Goal: Task Accomplishment & Management: Complete application form

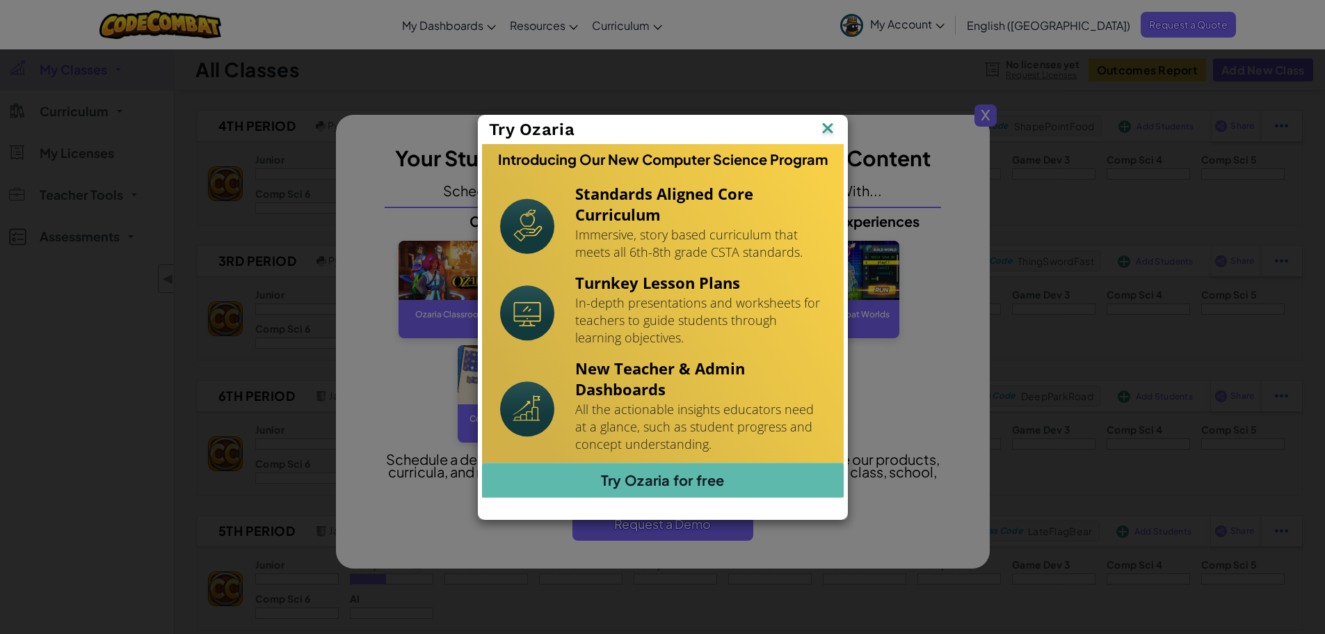
click at [830, 129] on img at bounding box center [828, 129] width 18 height 21
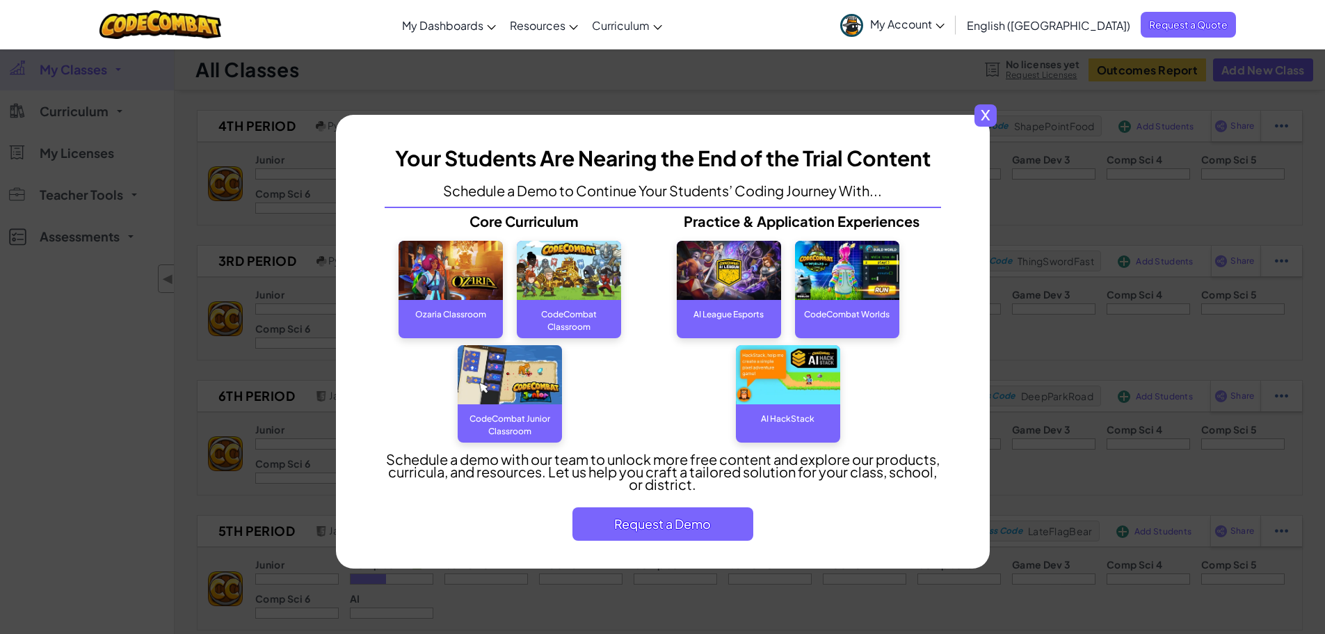
click at [987, 113] on span "x" at bounding box center [985, 115] width 22 height 22
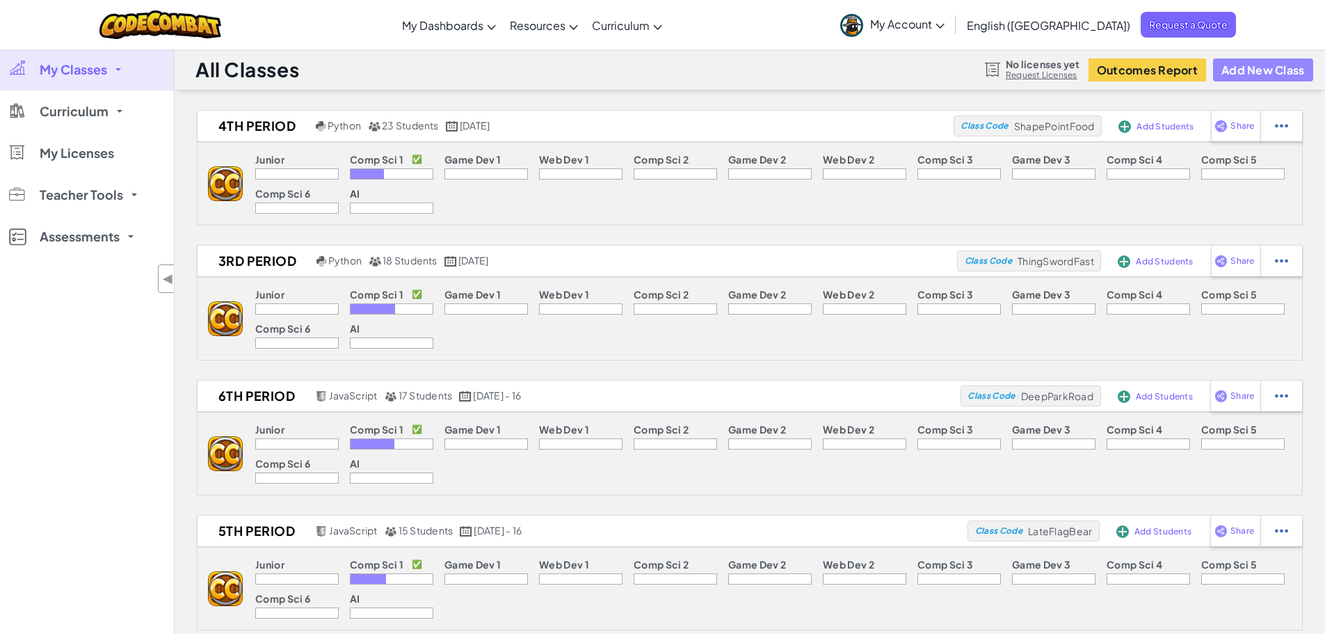
click at [1260, 67] on button "Add New Class" at bounding box center [1263, 69] width 100 height 23
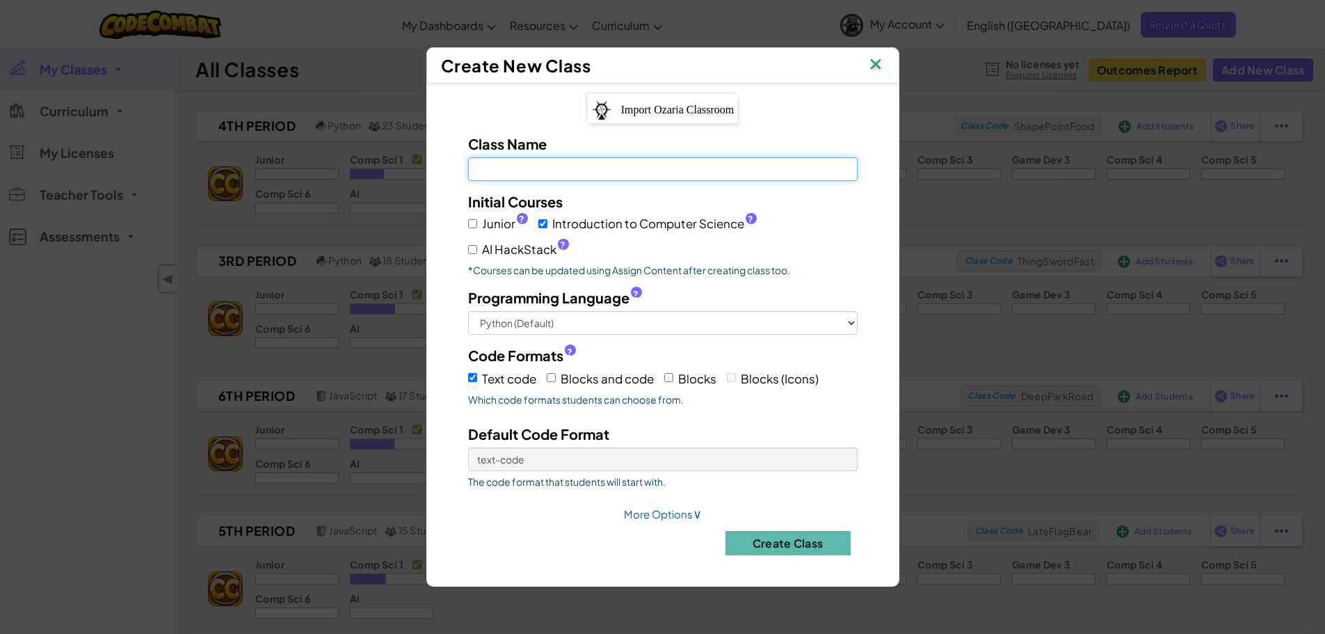
click at [577, 175] on input "Class Name Field is required" at bounding box center [662, 169] width 389 height 24
type input "7th Grade 3rd Block Fall"
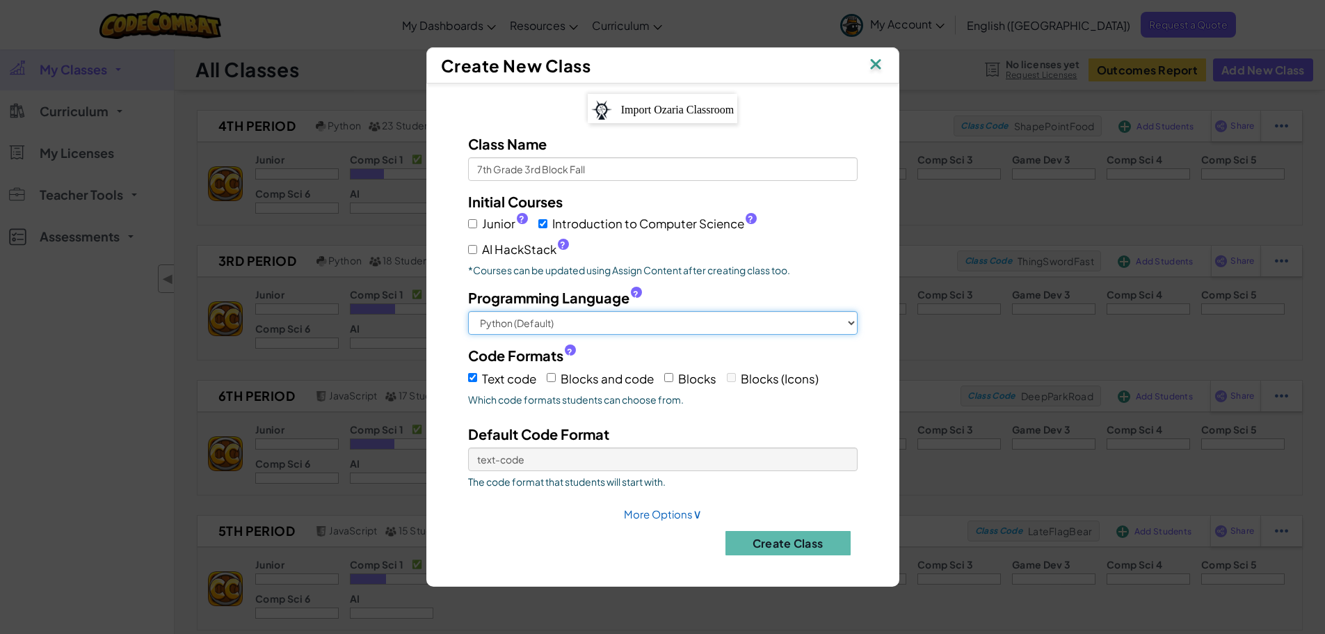
click at [660, 317] on select "Python (Default) JavaScript C++ [GEOGRAPHIC_DATA] (Experimental)" at bounding box center [662, 323] width 389 height 24
select select "javascript"
click at [468, 311] on select "Python (Default) JavaScript C++ [GEOGRAPHIC_DATA] (Experimental)" at bounding box center [662, 323] width 389 height 24
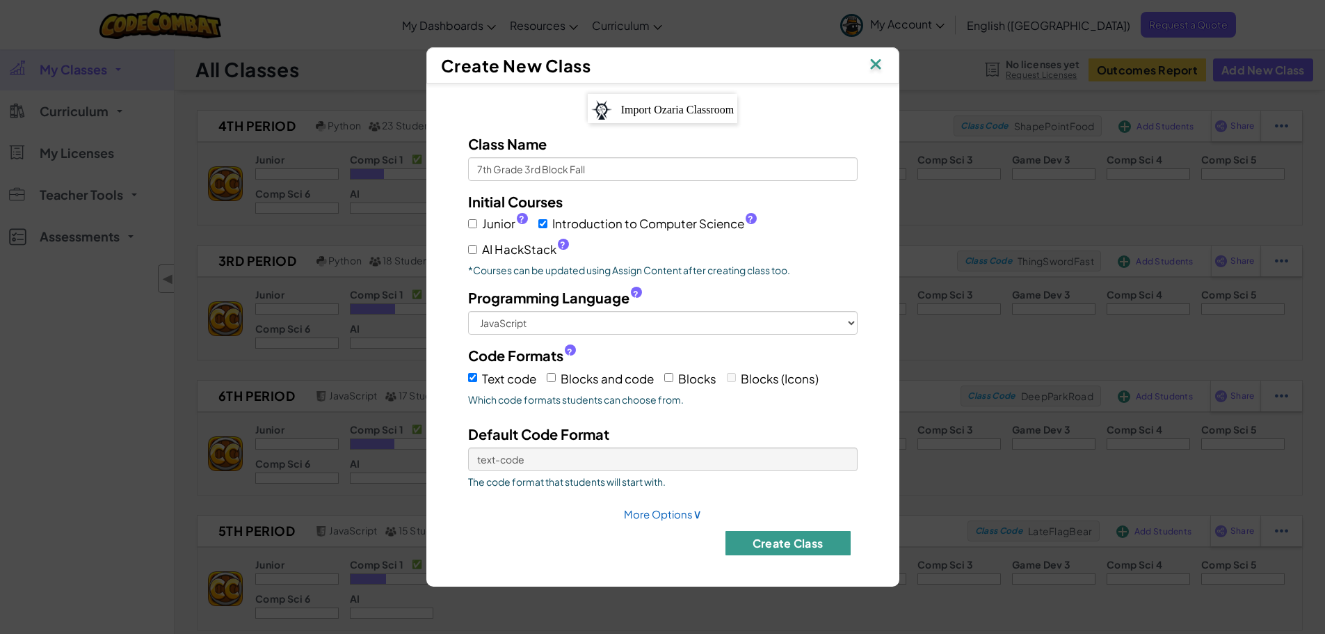
click at [775, 541] on button "Create Class" at bounding box center [787, 543] width 125 height 24
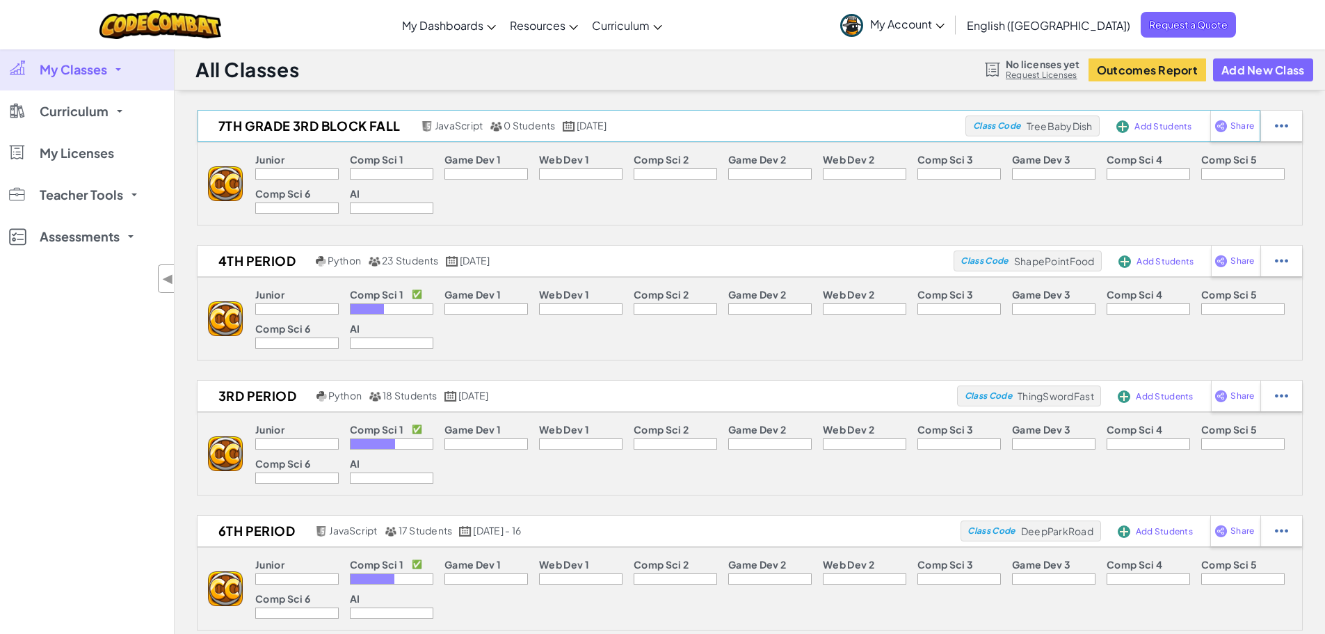
click at [1123, 129] on img at bounding box center [1122, 126] width 13 height 13
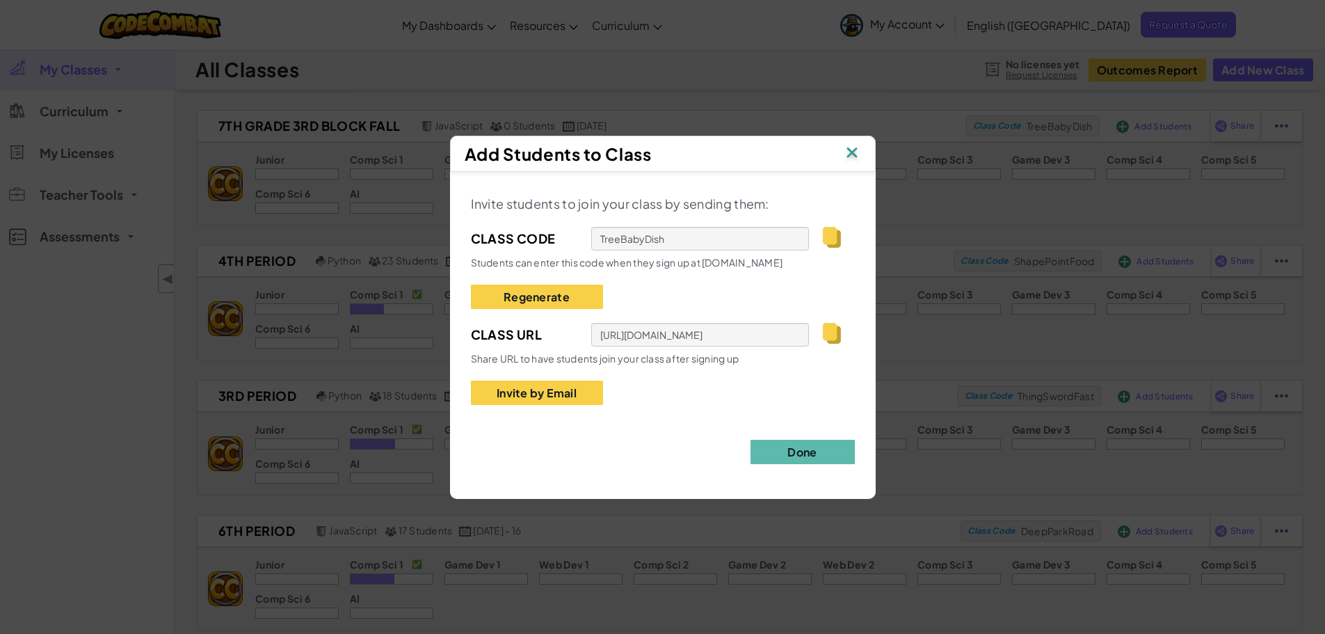
click at [830, 328] on img at bounding box center [831, 333] width 17 height 21
click at [835, 233] on img at bounding box center [831, 237] width 17 height 21
click at [855, 147] on img at bounding box center [852, 153] width 18 height 21
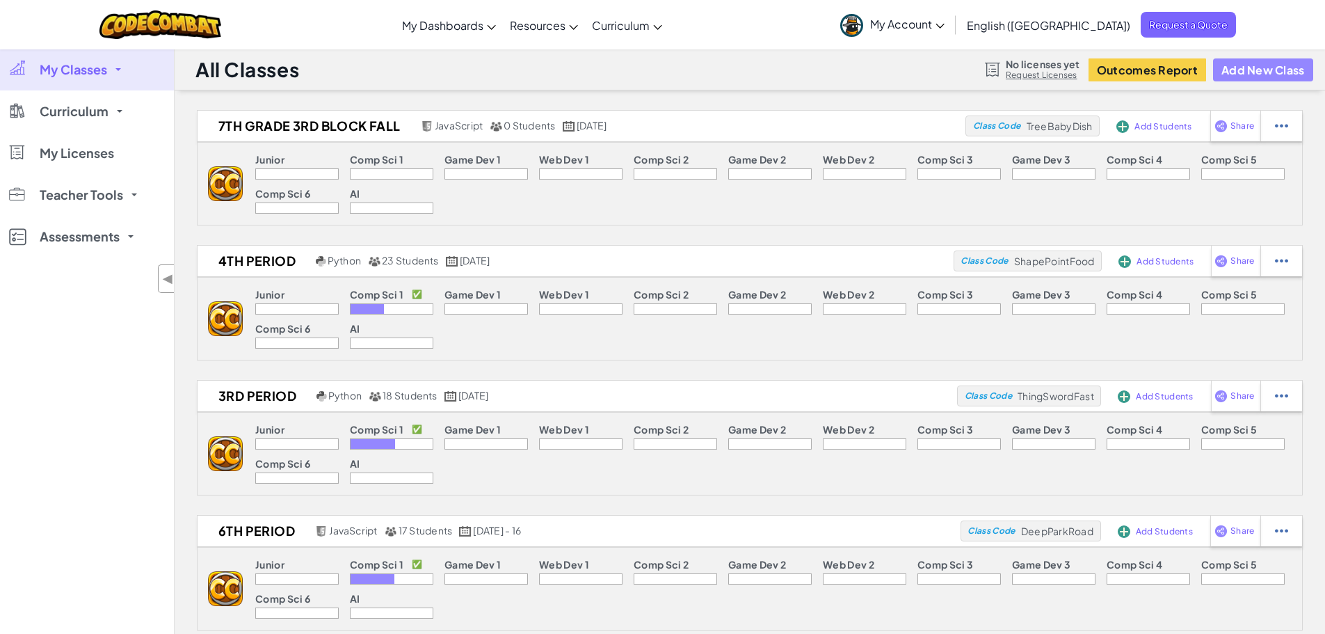
click at [1269, 63] on button "Add New Class" at bounding box center [1263, 69] width 100 height 23
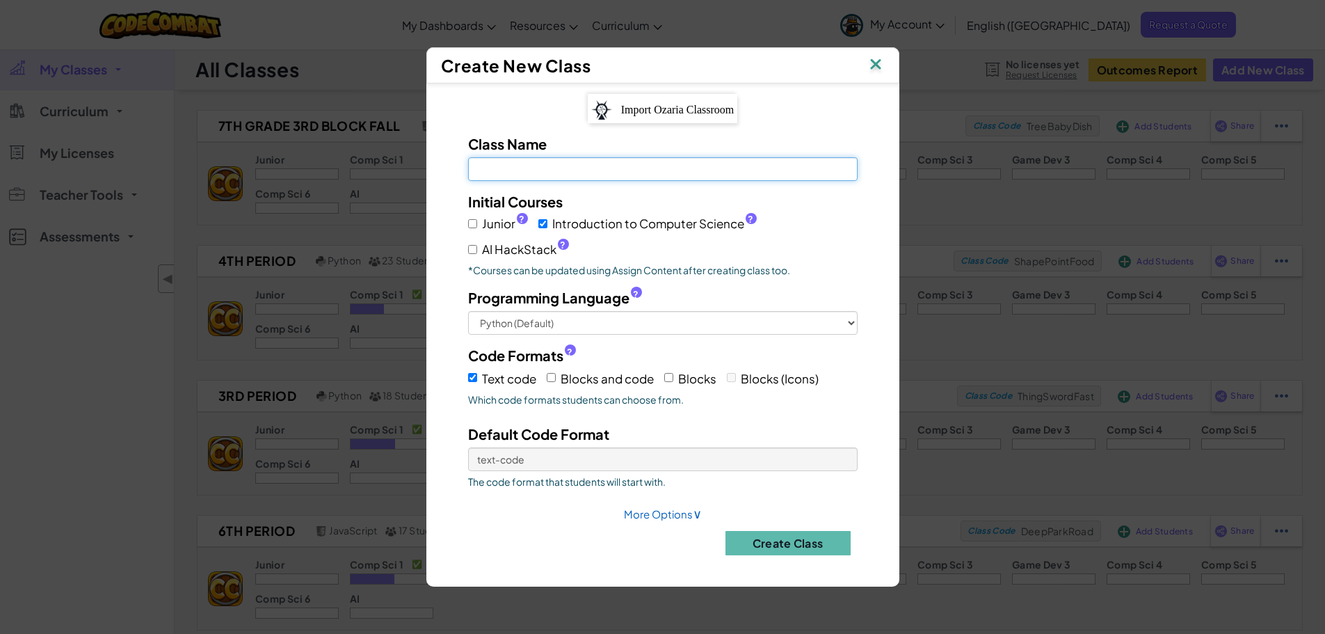
click at [515, 171] on input "Class Name Field is required" at bounding box center [662, 169] width 389 height 24
type input "7th Grade 5th Block"
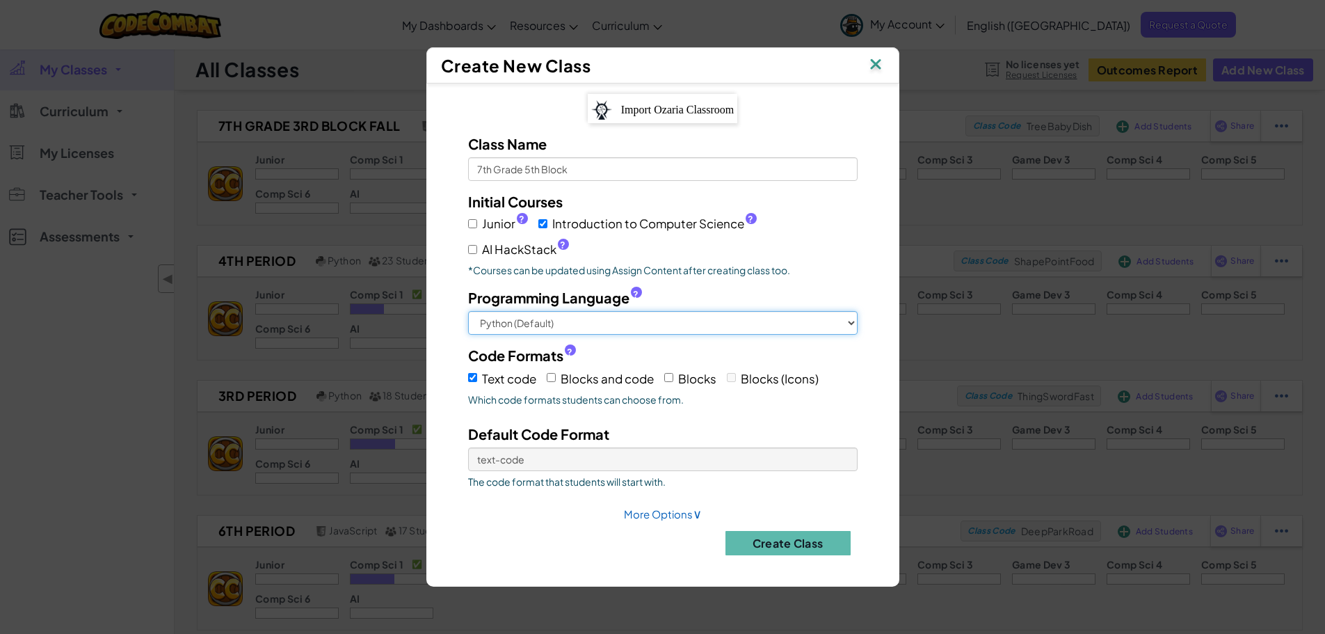
click at [586, 321] on select "Python (Default) JavaScript C++ [GEOGRAPHIC_DATA] (Experimental)" at bounding box center [662, 323] width 389 height 24
select select "javascript"
click at [468, 311] on select "Python (Default) JavaScript C++ [GEOGRAPHIC_DATA] (Experimental)" at bounding box center [662, 323] width 389 height 24
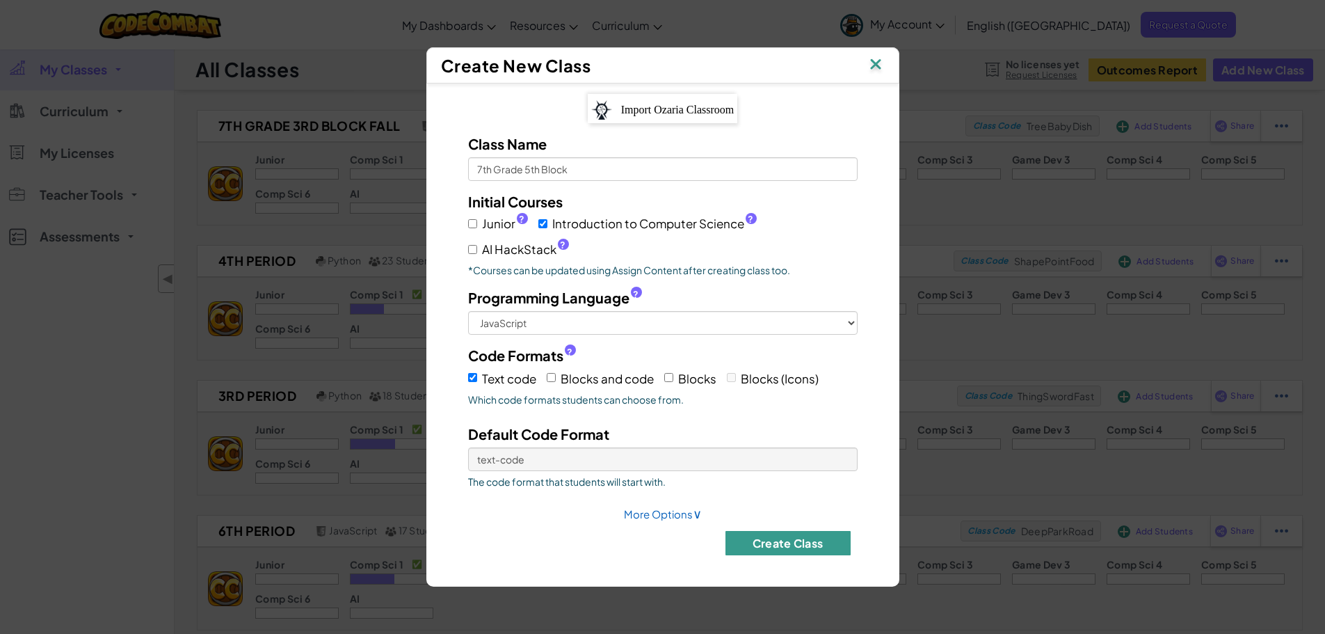
click at [789, 536] on button "Create Class" at bounding box center [787, 543] width 125 height 24
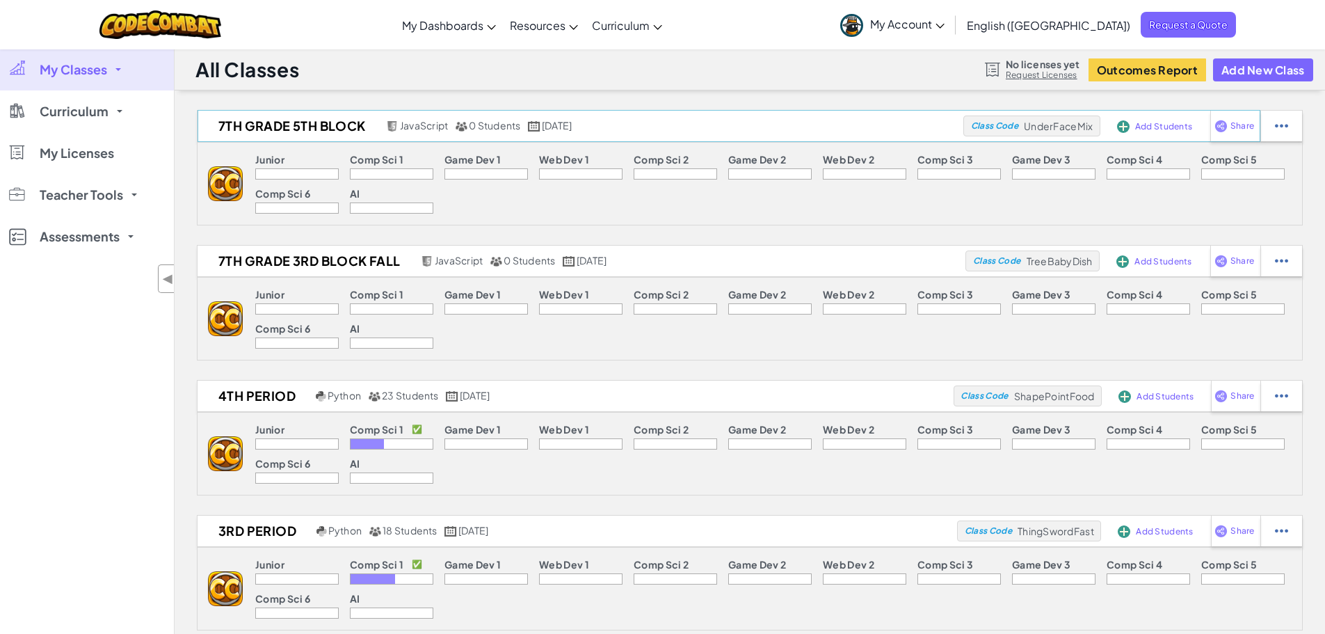
click at [1162, 122] on span "Add Students" at bounding box center [1163, 126] width 57 height 8
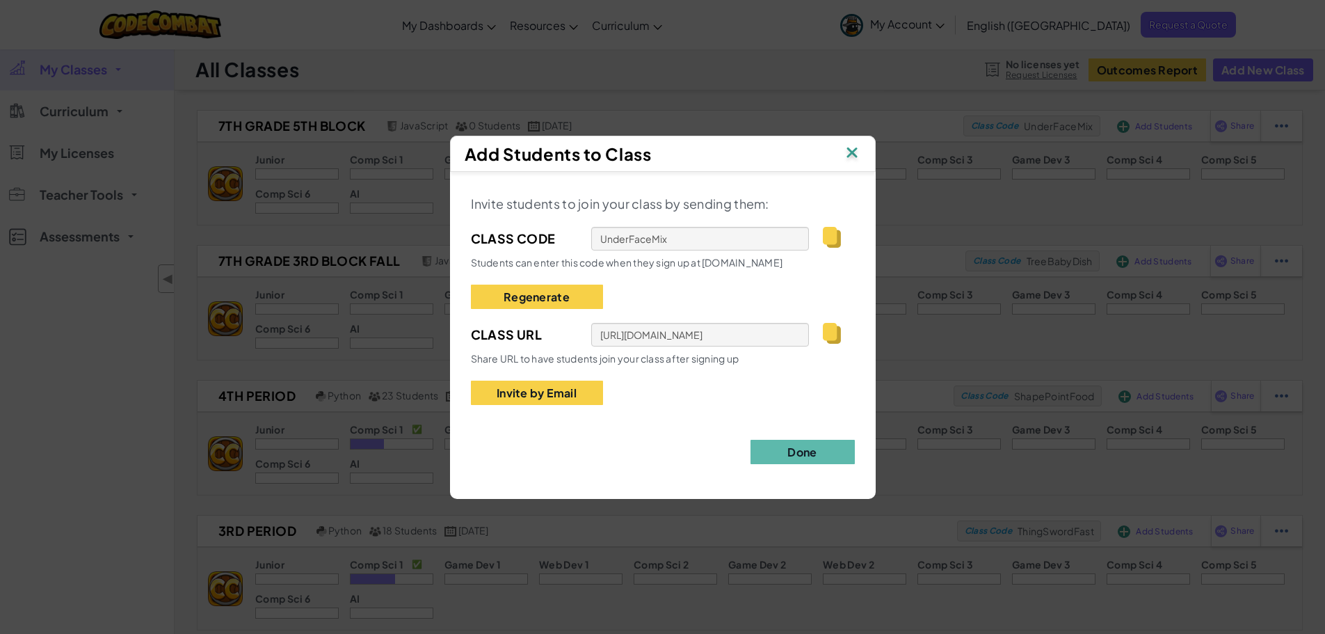
drag, startPoint x: 835, startPoint y: 332, endPoint x: 863, endPoint y: 307, distance: 37.4
click at [835, 332] on img at bounding box center [831, 333] width 17 height 21
click at [833, 235] on img at bounding box center [831, 237] width 17 height 21
